Goal: Check status: Check status

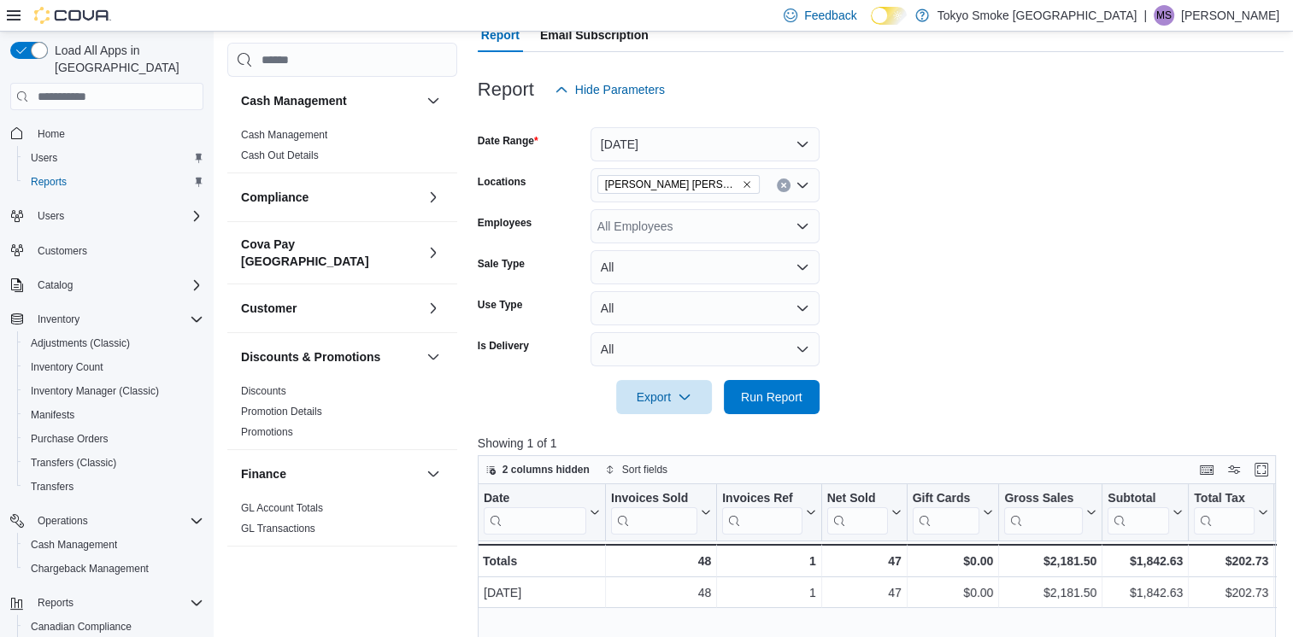
scroll to position [940, 0]
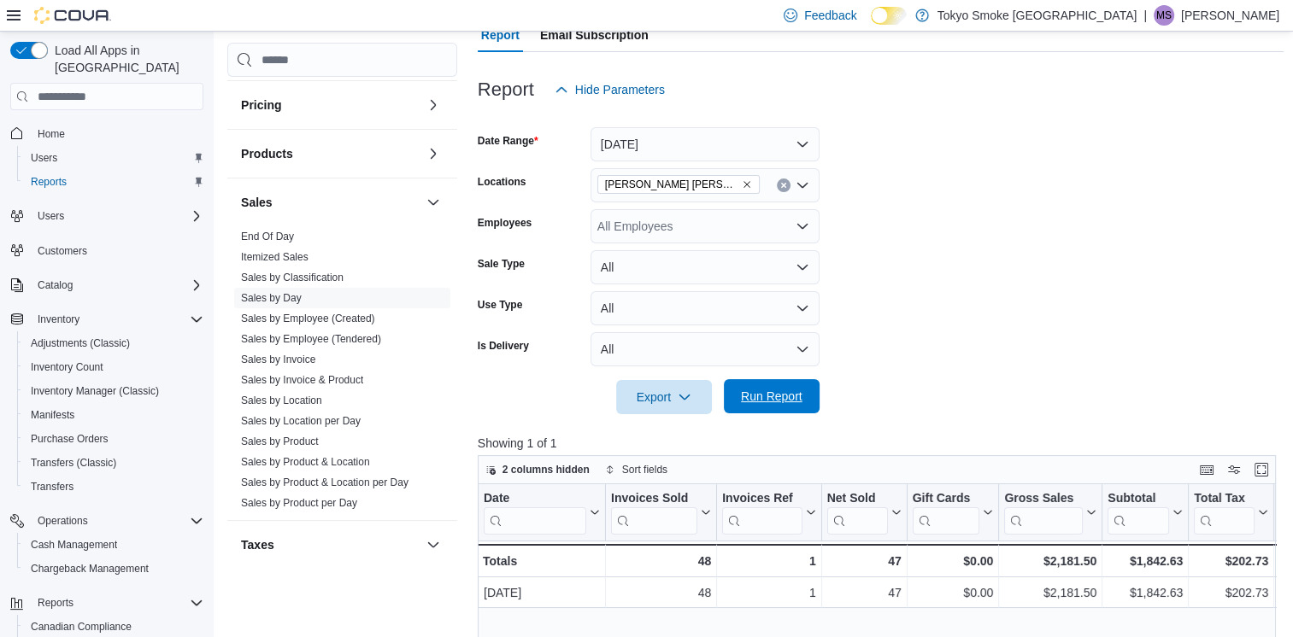
drag, startPoint x: 784, startPoint y: 397, endPoint x: 799, endPoint y: 392, distance: 15.4
click at [784, 397] on span "Run Report" at bounding box center [772, 396] width 62 height 17
click at [792, 391] on span "Run Report" at bounding box center [772, 396] width 62 height 17
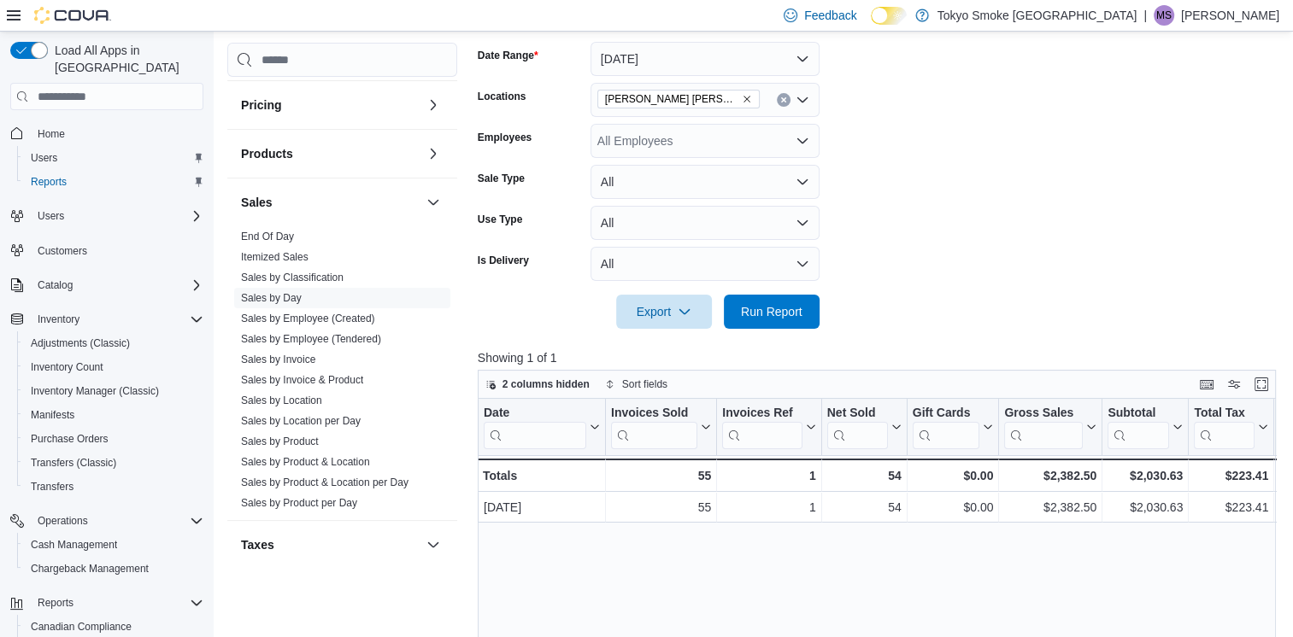
scroll to position [169, 0]
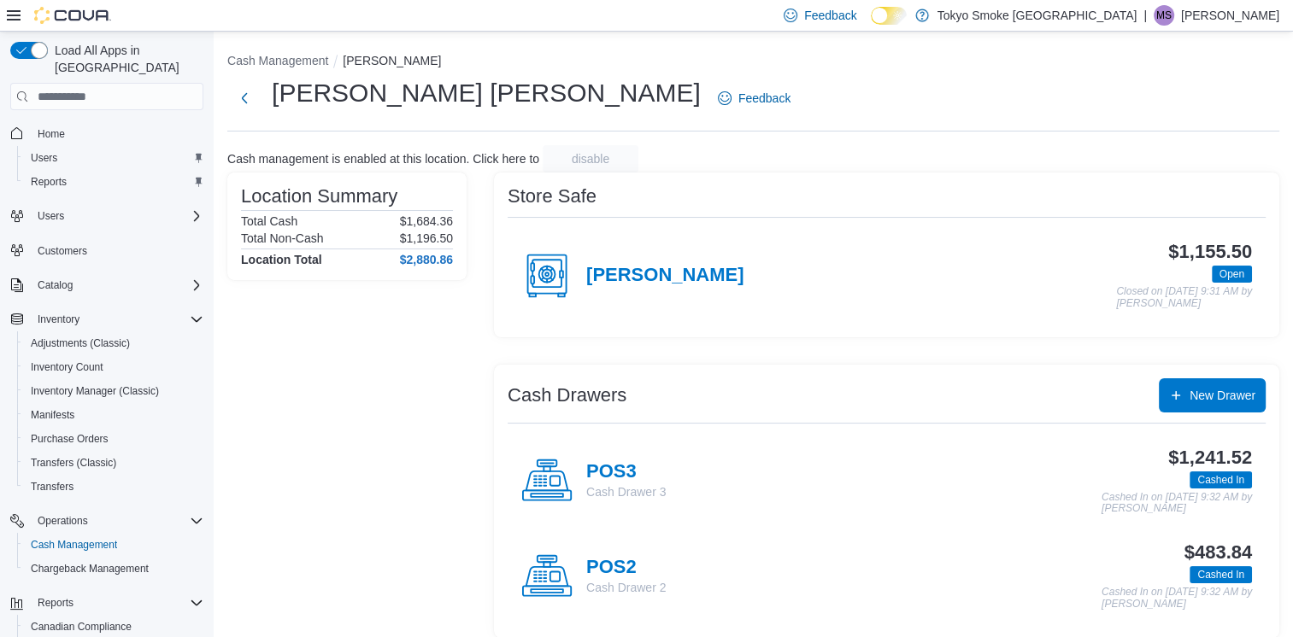
scroll to position [109, 0]
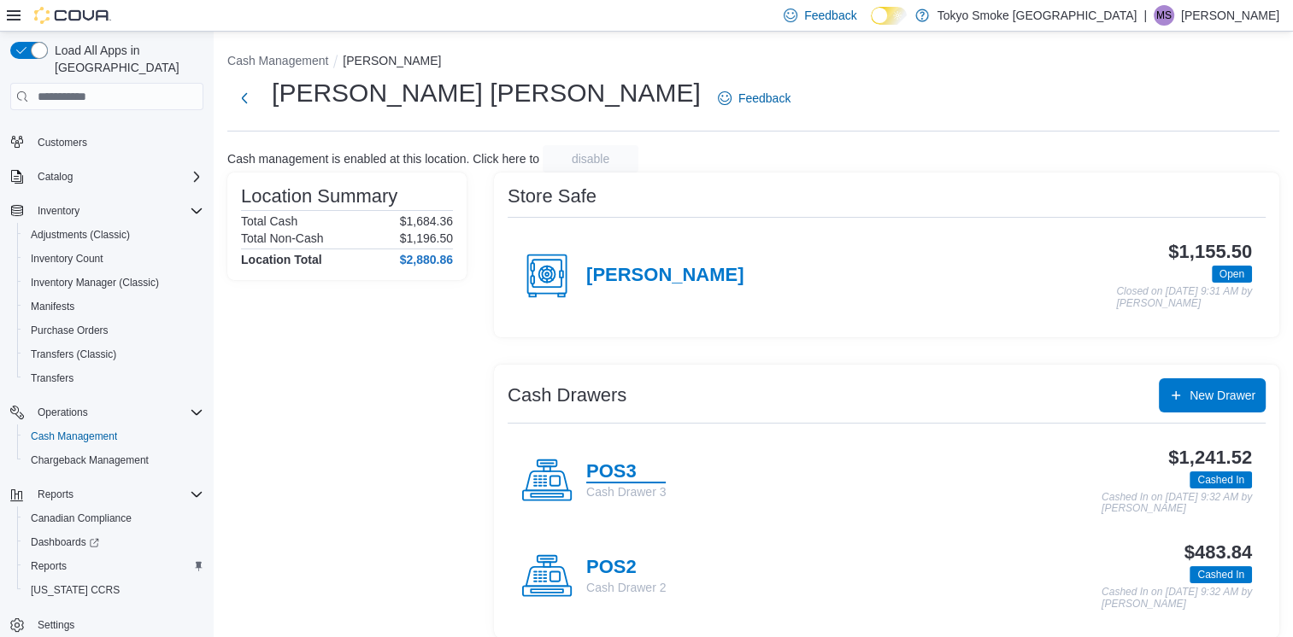
click at [601, 472] on h4 "POS3" at bounding box center [625, 472] width 79 height 22
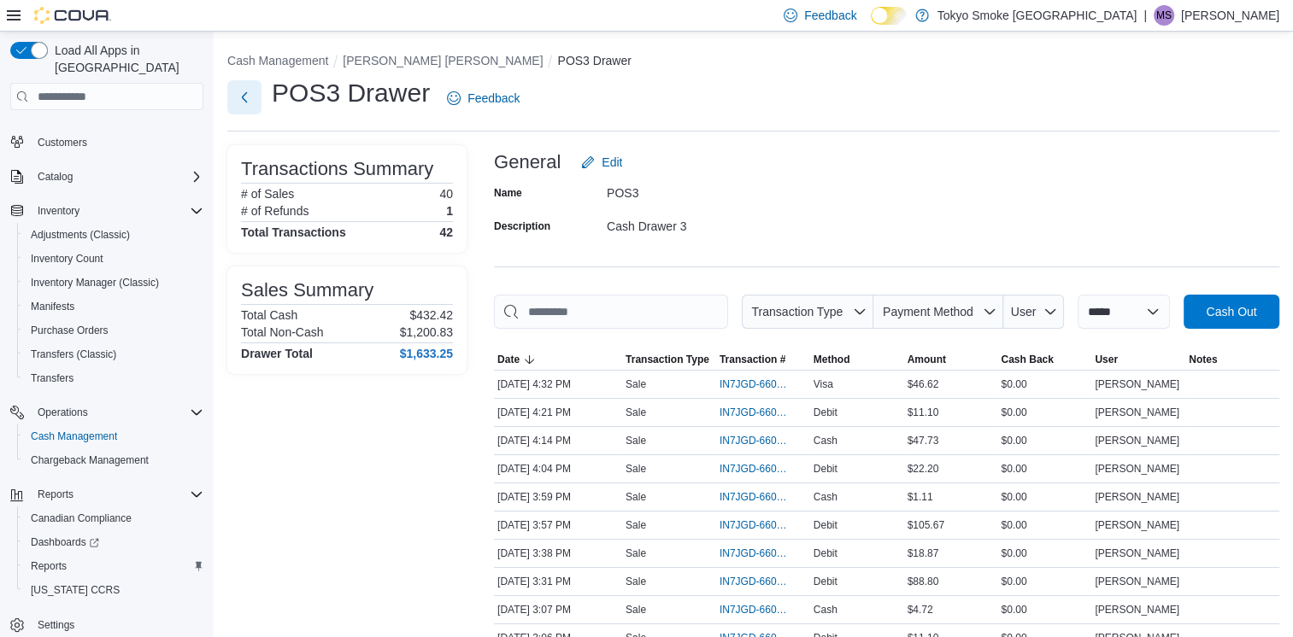
click at [247, 102] on button "Next" at bounding box center [244, 97] width 34 height 34
